Goal: Task Accomplishment & Management: Manage account settings

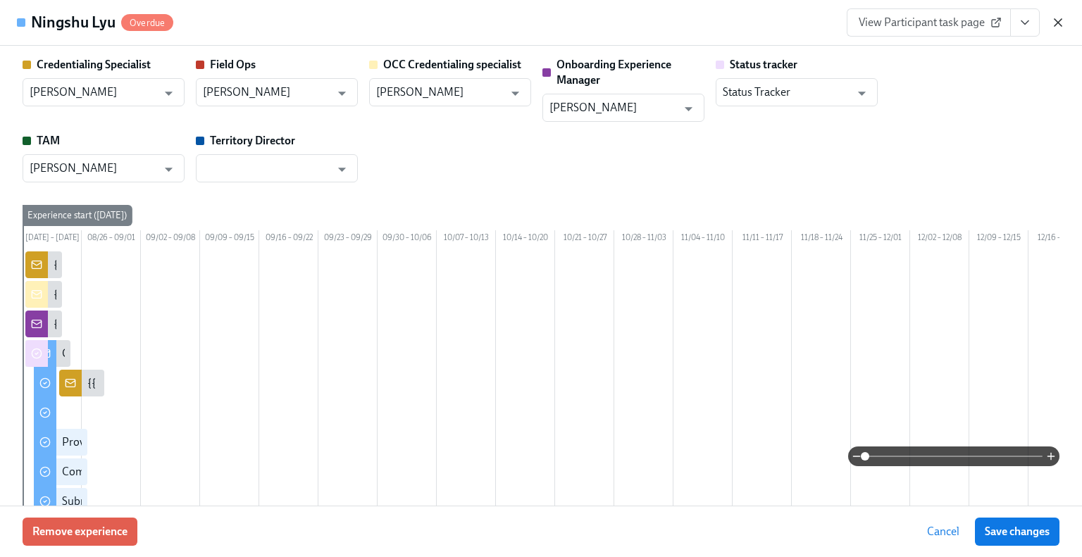
click at [1057, 27] on icon "button" at bounding box center [1058, 23] width 14 height 14
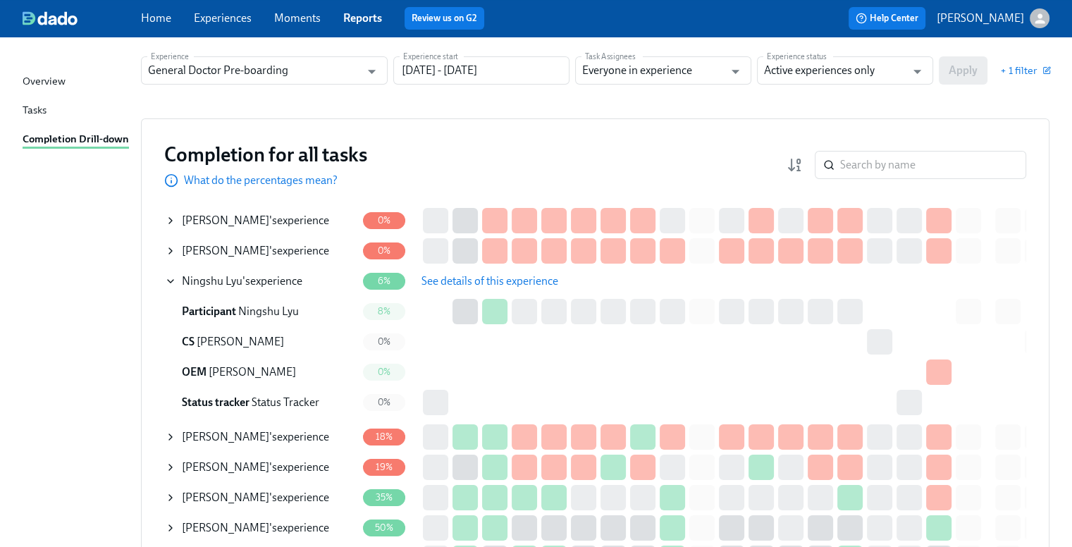
click at [166, 281] on icon at bounding box center [170, 281] width 11 height 11
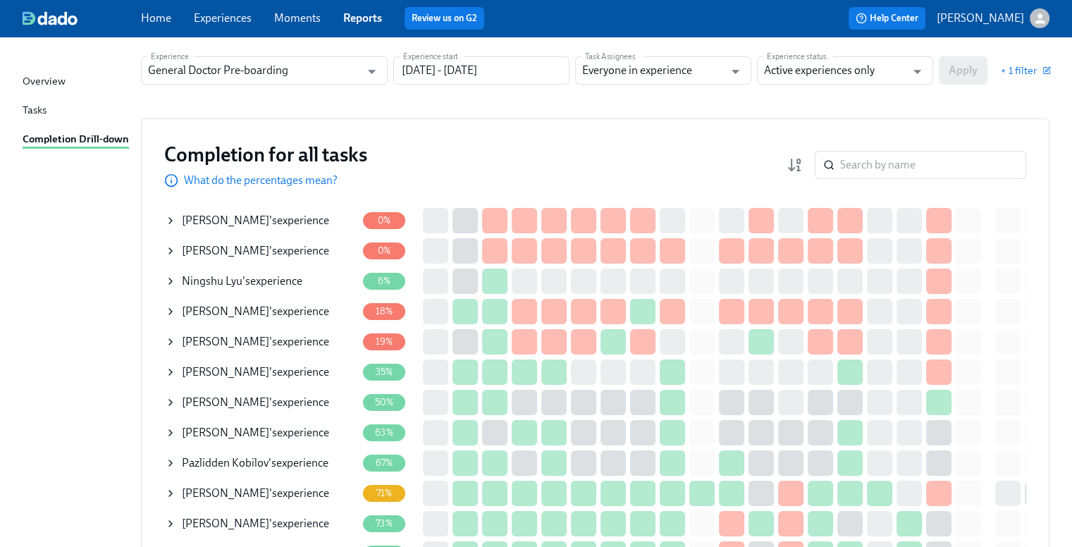
click at [171, 371] on icon at bounding box center [170, 372] width 3 height 6
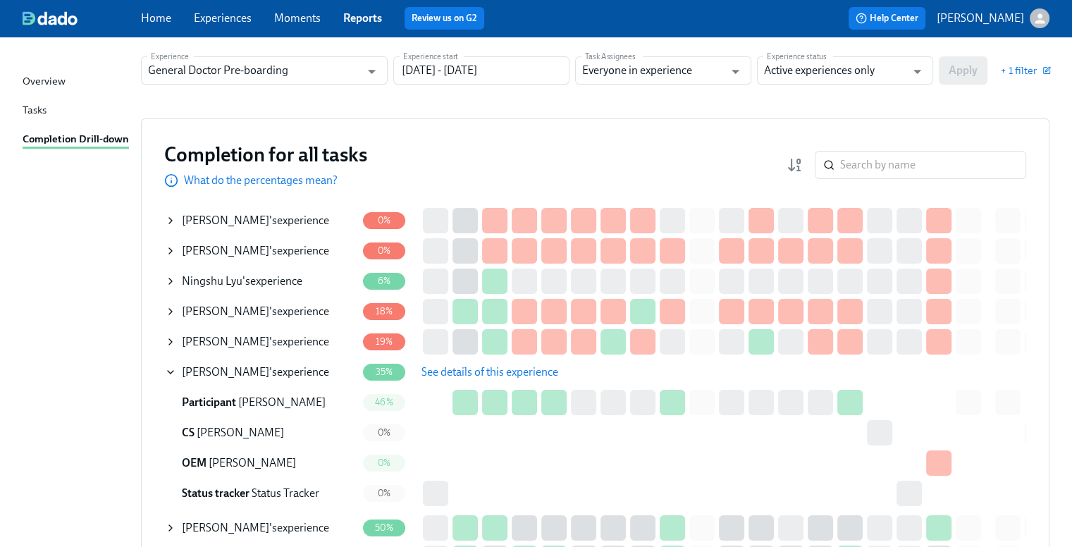
click at [474, 378] on span "See details of this experience" at bounding box center [489, 372] width 137 height 14
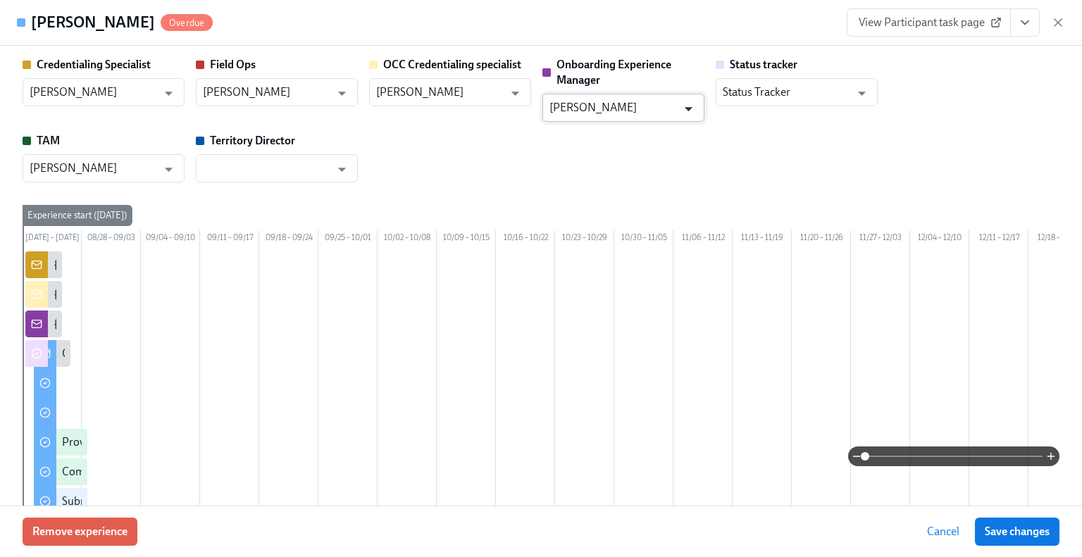
click at [688, 109] on icon "Open" at bounding box center [689, 109] width 8 height 4
click at [643, 136] on li "[PERSON_NAME]" at bounding box center [624, 142] width 162 height 24
type input "[PERSON_NAME]"
click at [1022, 536] on span "Save changes" at bounding box center [1017, 532] width 65 height 14
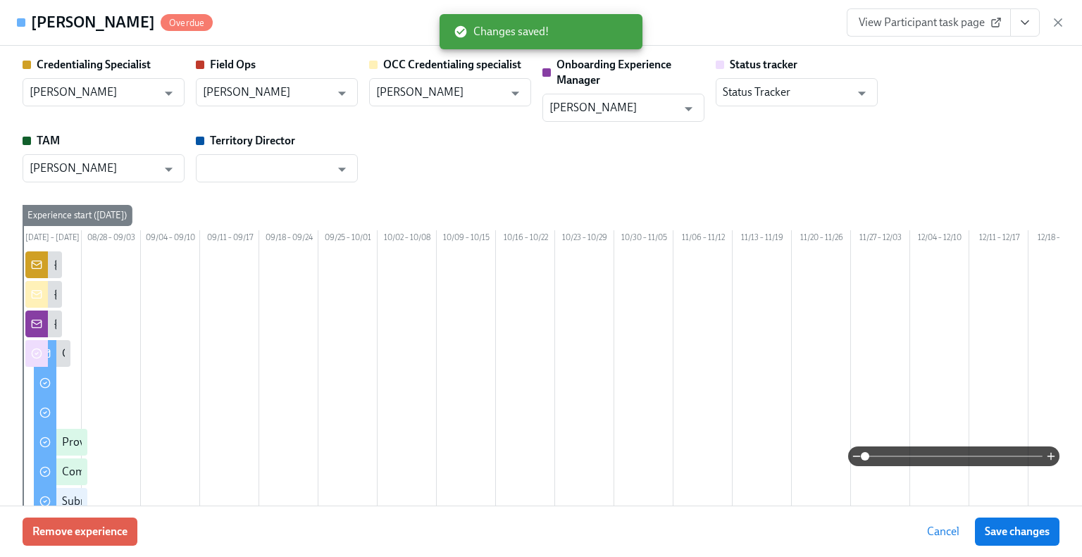
click at [98, 25] on h4 "[PERSON_NAME]" at bounding box center [93, 22] width 124 height 21
click at [1062, 27] on icon "button" at bounding box center [1058, 23] width 14 height 14
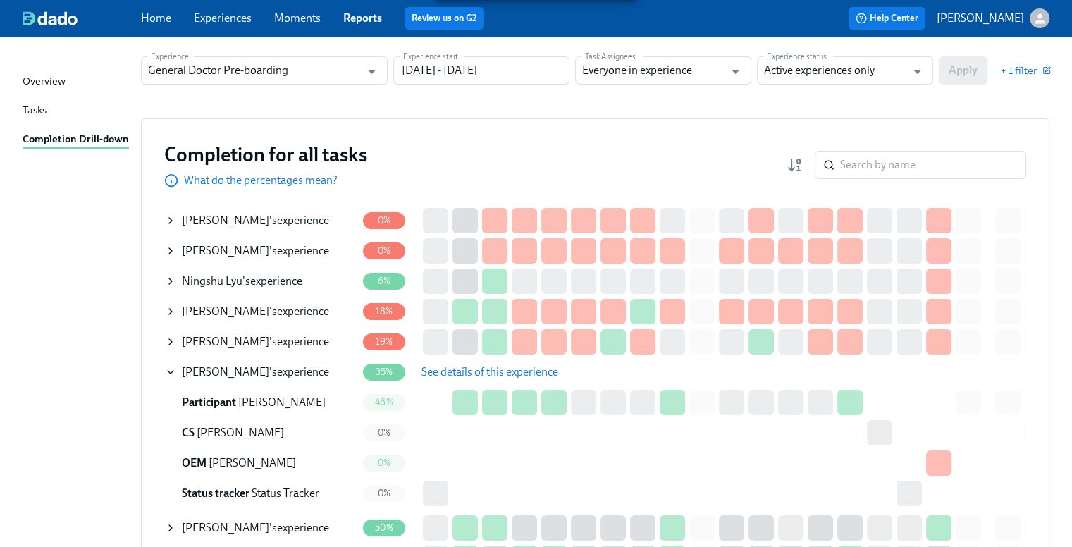
click at [457, 372] on span "See details of this experience" at bounding box center [489, 372] width 137 height 14
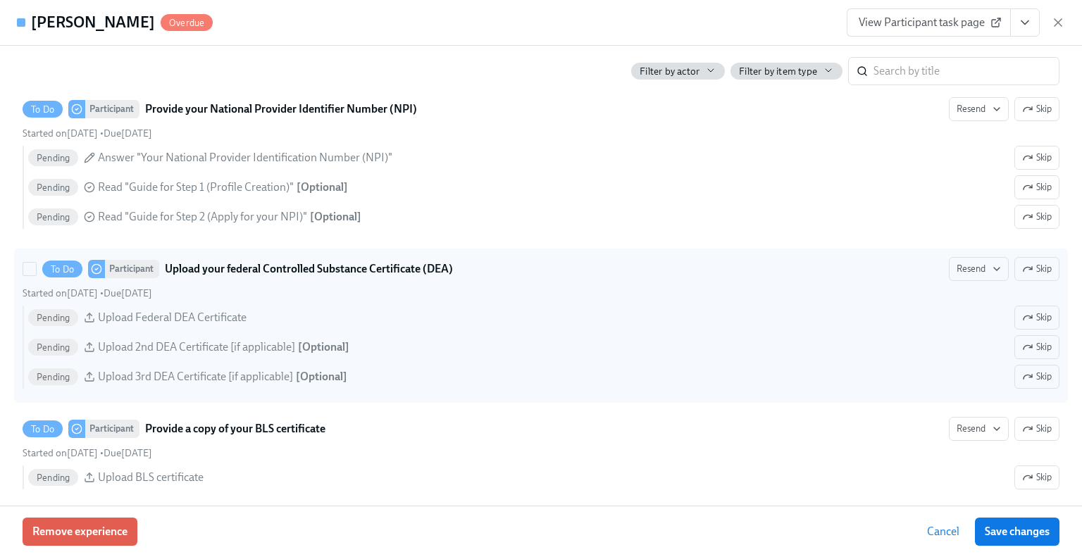
scroll to position [2396, 0]
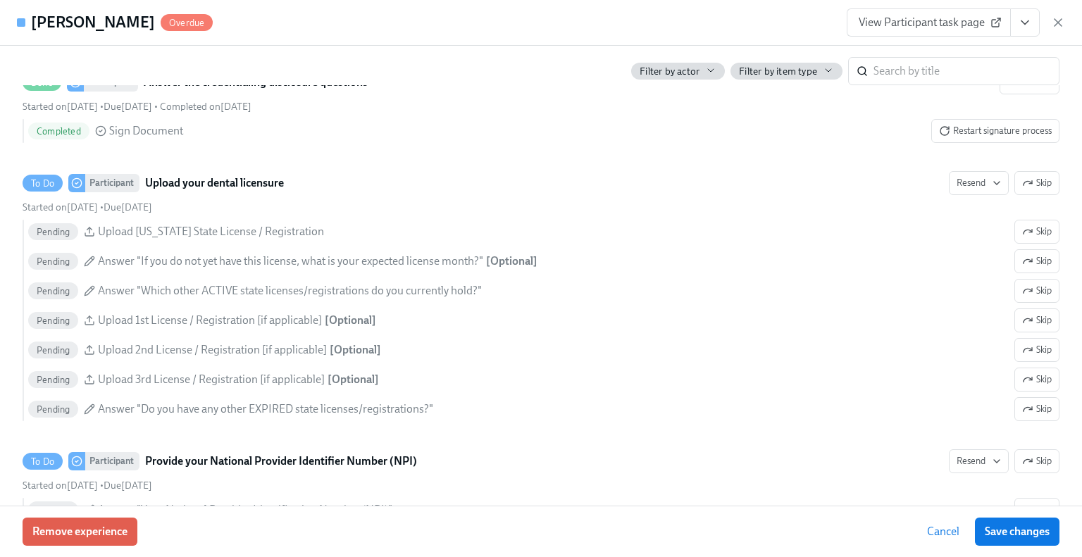
click at [920, 19] on span "View Participant task page" at bounding box center [929, 23] width 140 height 14
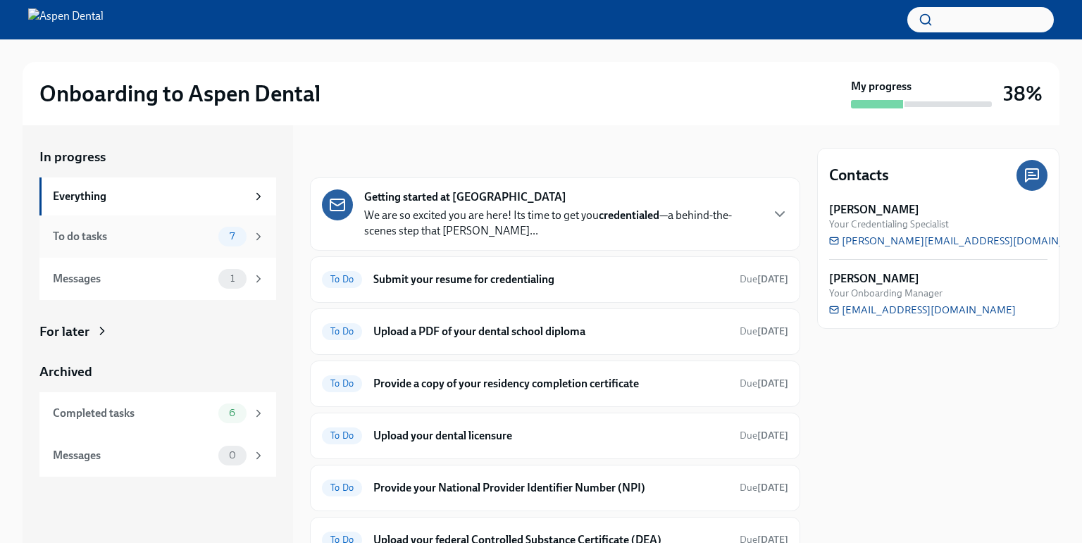
click at [252, 249] on div "To do tasks 7" at bounding box center [157, 237] width 237 height 42
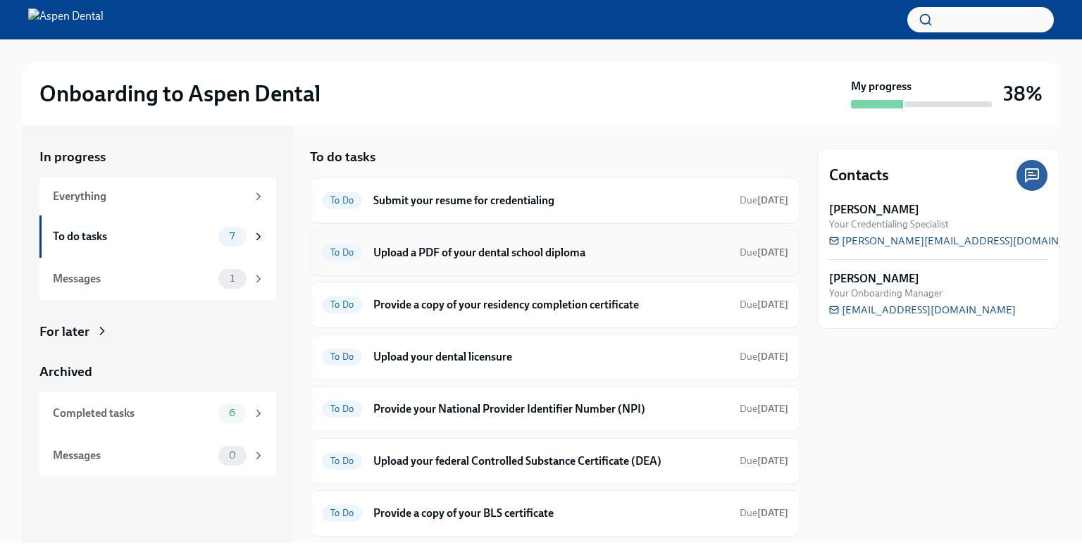
scroll to position [36, 0]
